Goal: Browse casually

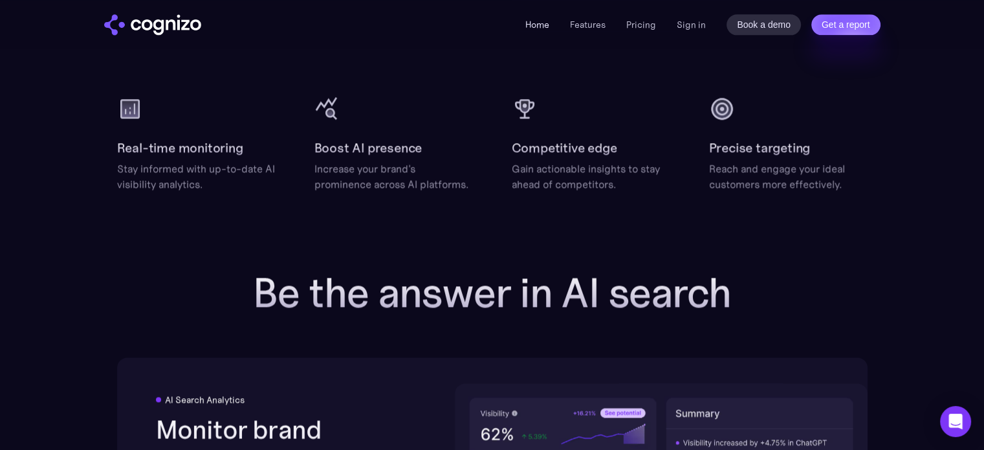
click at [539, 23] on link "Home" at bounding box center [537, 25] width 24 height 12
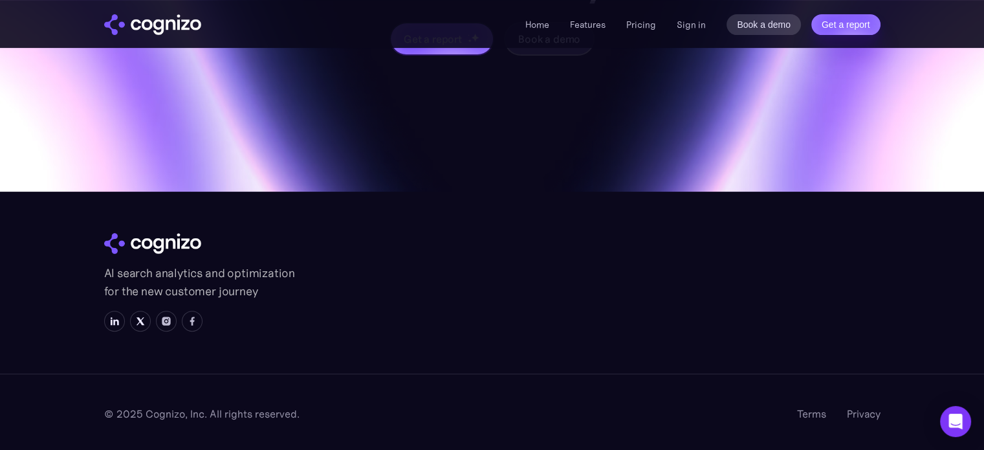
scroll to position [5249, 0]
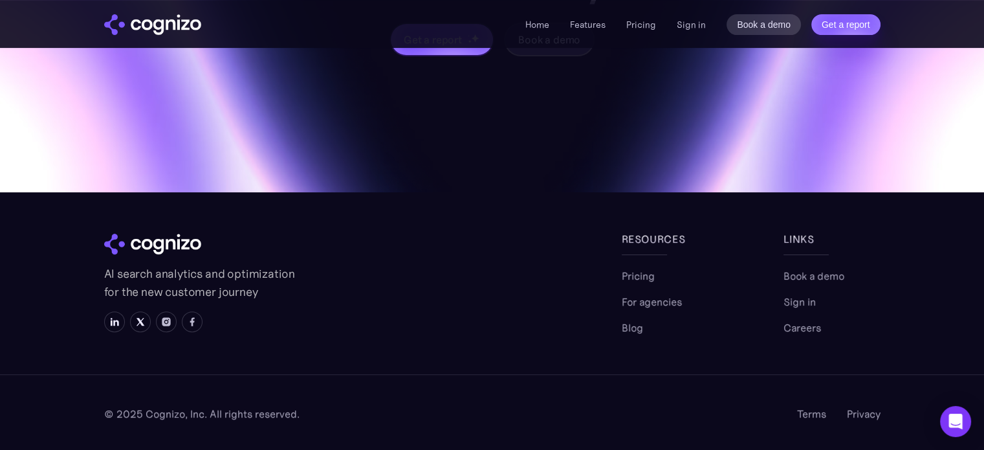
click at [34, 400] on div "© 2025 Cognizo, Inc. All rights reserved. Terms Privacy" at bounding box center [492, 412] width 984 height 76
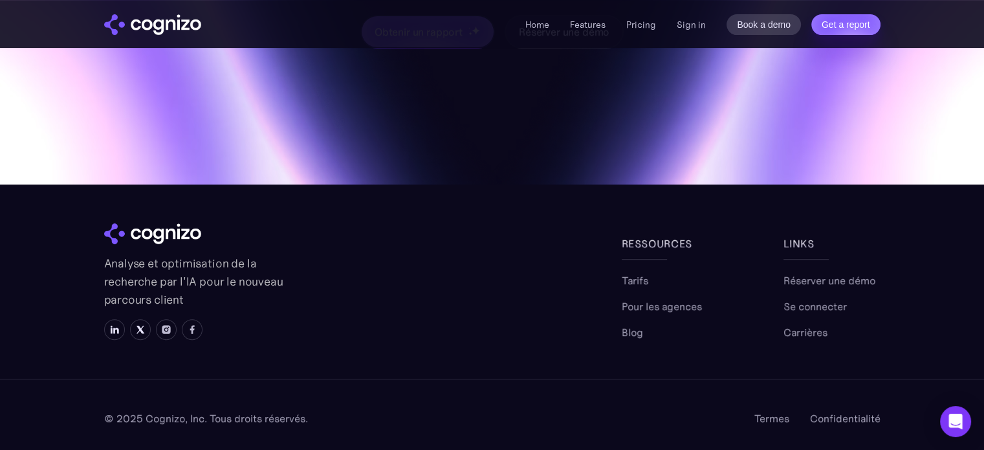
scroll to position [5472, 0]
click at [34, 406] on div "© 2025 Cognizo, Inc. Tous droits réservés. Termes Confidentialité" at bounding box center [492, 416] width 984 height 76
click at [32, 438] on div "© 2025 Cognizo, Inc. Tous droits réservés. Termes Confidentialité" at bounding box center [492, 416] width 984 height 76
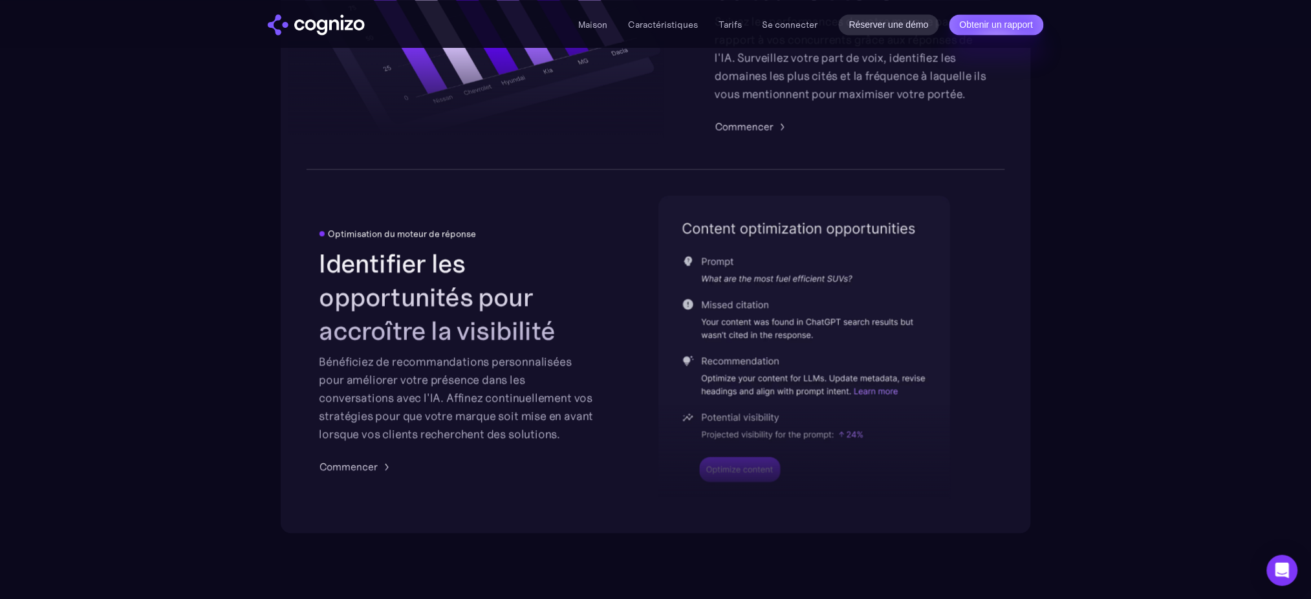
scroll to position [2748, 0]
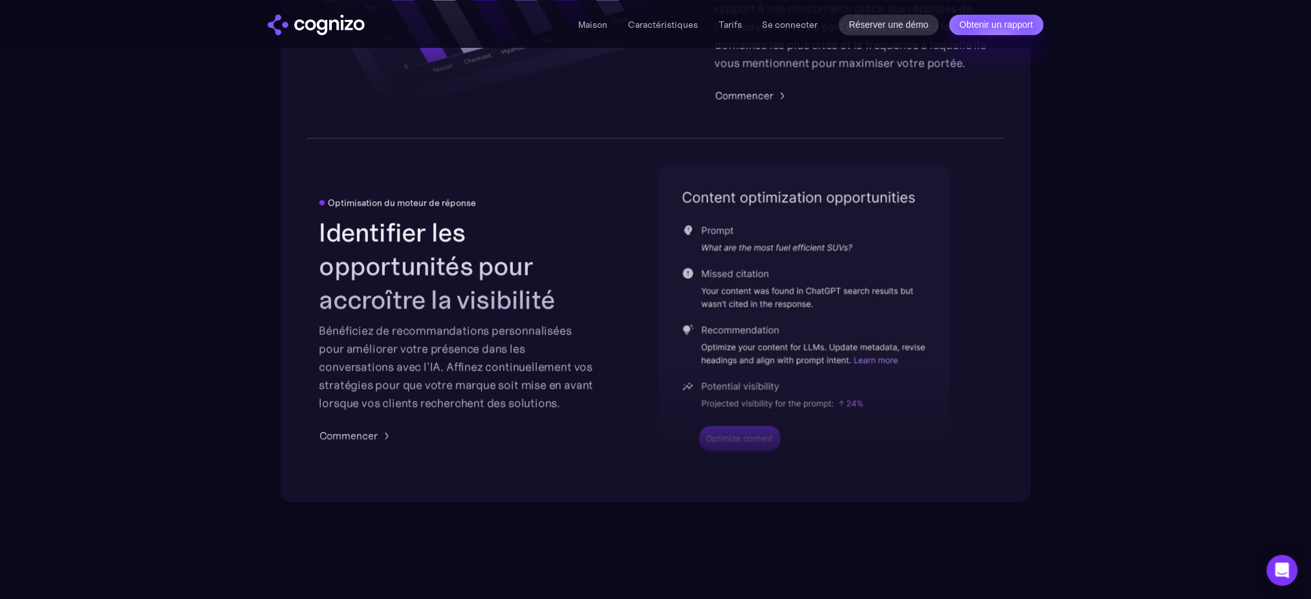
click at [983, 449] on body "**********" at bounding box center [655, 223] width 1311 height 5942
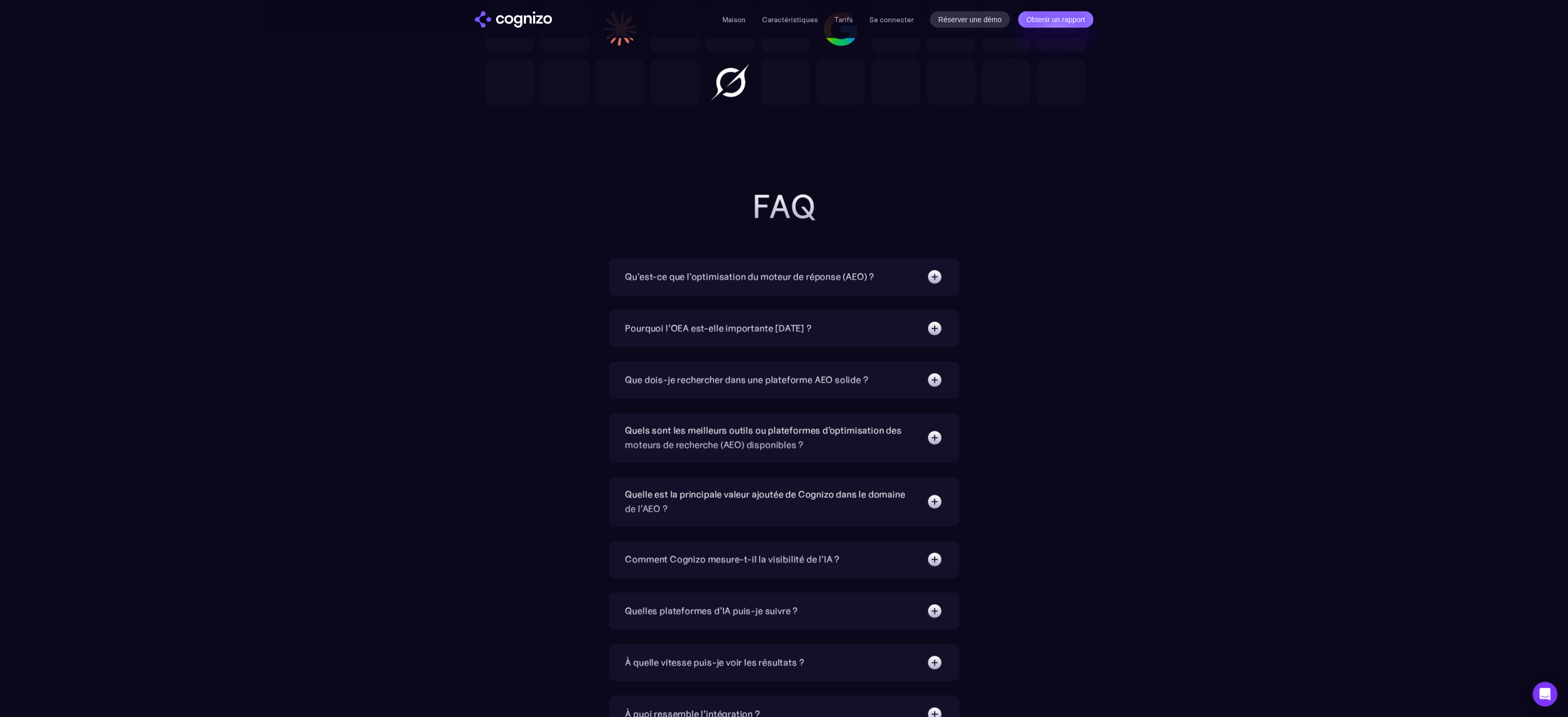
scroll to position [3370, 0]
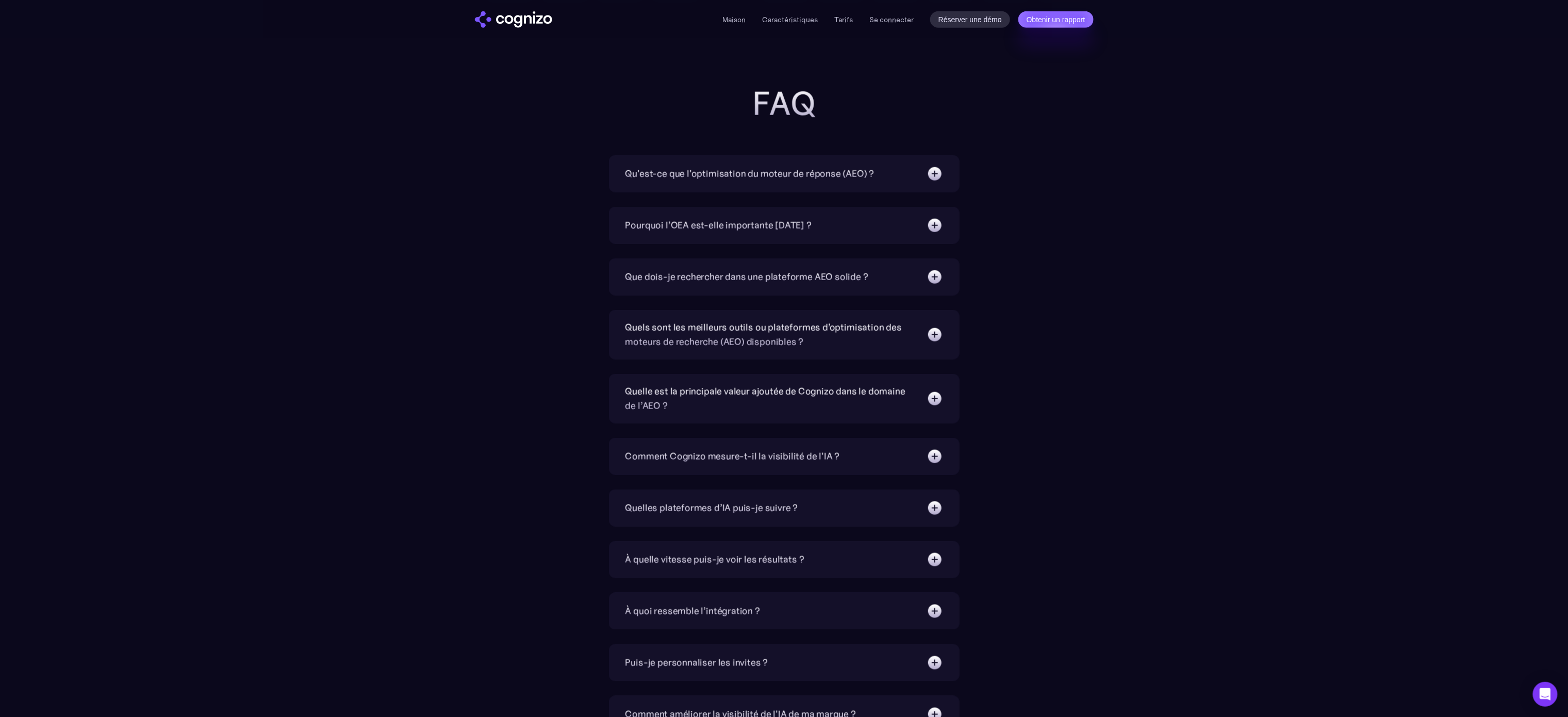
drag, startPoint x: 315, startPoint y: 164, endPoint x: 646, endPoint y: 20, distance: 361.0
click at [320, 163] on section "FAQ Qu'est-ce que l'optimisation du moteur de réponse (AEO) ? L'AEO est une str…" at bounding box center [784, 409] width 1568 height 648
